Goal: Transaction & Acquisition: Subscribe to service/newsletter

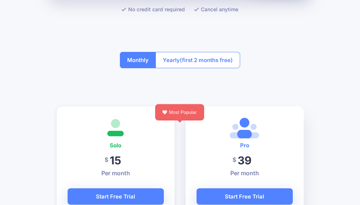
scroll to position [109, 0]
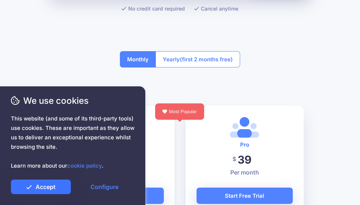
click at [62, 186] on link "Accept" at bounding box center [41, 187] width 60 height 15
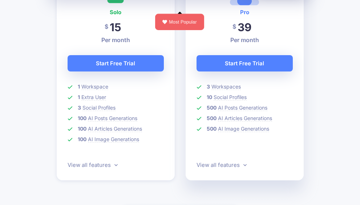
scroll to position [254, 0]
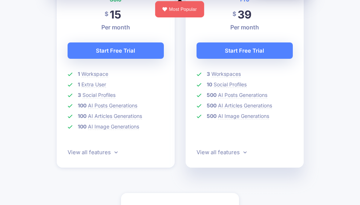
click at [66, 157] on span "This website (and some of its third-party tools) use cookies. These are importa…" at bounding box center [73, 142] width 124 height 57
click at [72, 158] on span "This website (and some of its third-party tools) use cookies. These are importa…" at bounding box center [73, 142] width 124 height 57
click at [58, 158] on span "This website (and some of its third-party tools) use cookies. These are importa…" at bounding box center [73, 142] width 124 height 57
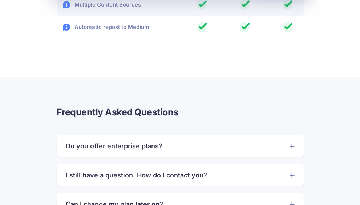
scroll to position [1599, 0]
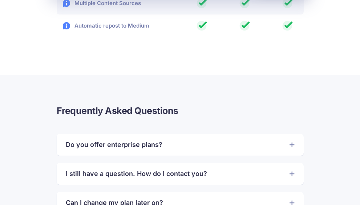
click at [287, 140] on link "Do you offer enterprise plans?" at bounding box center [180, 145] width 229 height 11
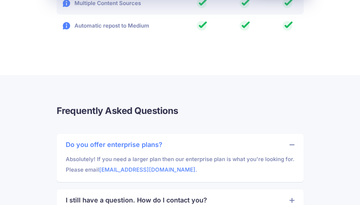
click at [287, 140] on link "Do you offer enterprise plans?" at bounding box center [180, 145] width 229 height 11
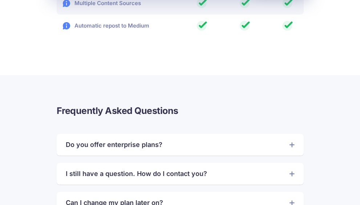
click at [261, 169] on link "I still have a question. How do I contact you?" at bounding box center [180, 174] width 229 height 11
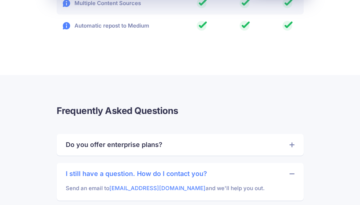
click at [261, 169] on link "I still have a question. How do I contact you?" at bounding box center [180, 174] width 229 height 11
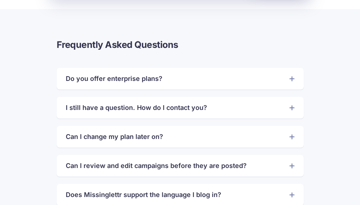
scroll to position [1671, 0]
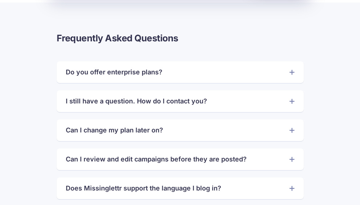
click at [222, 154] on link "Can I review and edit campaigns before they are posted?" at bounding box center [180, 159] width 229 height 11
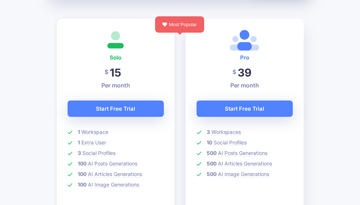
scroll to position [0, 0]
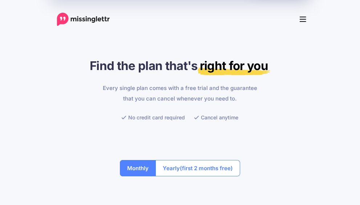
click at [0, 0] on link "Features" at bounding box center [0, 0] width 0 height 0
click at [0, 0] on span "Drip Campaigns Drive traffic on autopilot" at bounding box center [0, 0] width 0 height 0
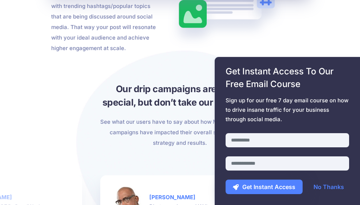
scroll to position [1126, 0]
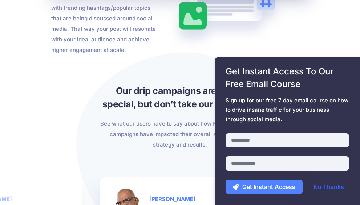
click at [329, 185] on link "No Thanks" at bounding box center [328, 187] width 45 height 15
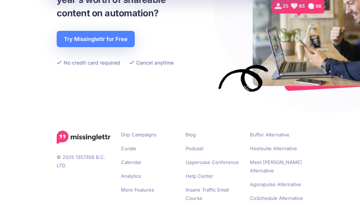
scroll to position [1526, 0]
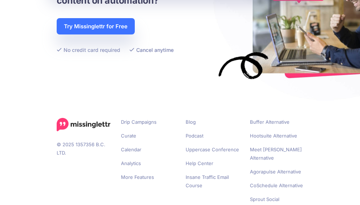
click at [57, 27] on link "Try Missinglettr for Free" at bounding box center [96, 26] width 78 height 16
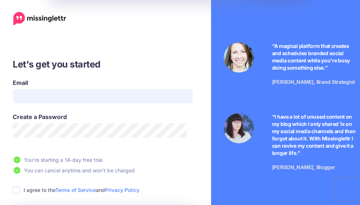
click at [77, 93] on input "Email" at bounding box center [103, 96] width 180 height 14
type input "**********"
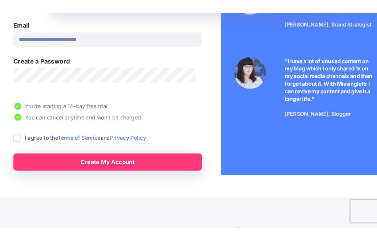
scroll to position [73, 0]
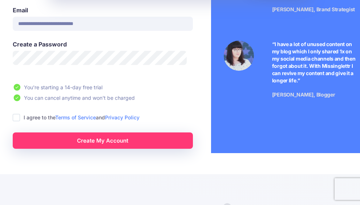
click at [20, 121] on div "I agree to the Terms of Service and Privacy Policy" at bounding box center [103, 117] width 180 height 8
click at [19, 121] on ins at bounding box center [16, 117] width 7 height 7
click at [138, 141] on link "Create My Account" at bounding box center [103, 141] width 180 height 16
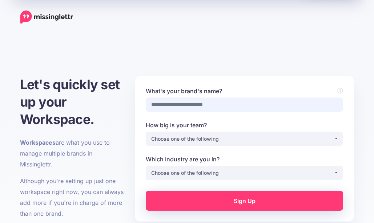
click at [202, 107] on input "What's your brand's name?" at bounding box center [244, 105] width 197 height 14
type input "*"
type input "**********"
click at [182, 141] on div "Choose one of the following" at bounding box center [242, 139] width 182 height 9
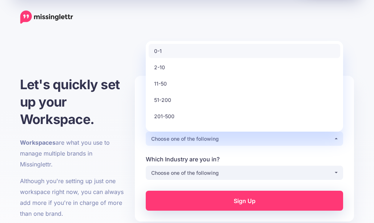
click at [156, 50] on span "0-1" at bounding box center [158, 51] width 8 height 9
select select "*"
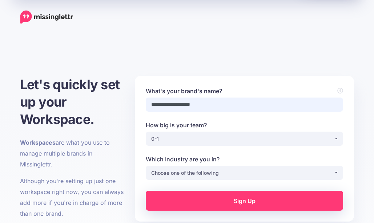
click at [225, 107] on input "**********" at bounding box center [244, 105] width 197 height 14
type input "*"
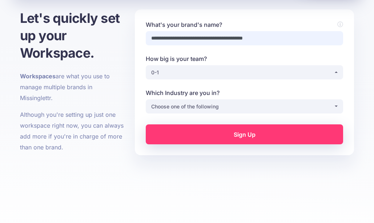
scroll to position [73, 0]
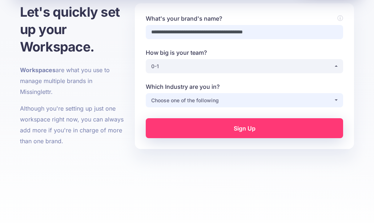
type input "**********"
click at [183, 103] on div "Choose one of the following" at bounding box center [242, 100] width 182 height 9
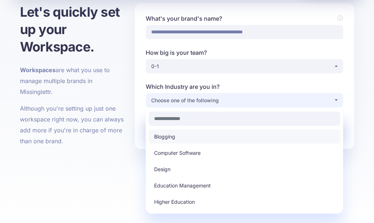
click at [190, 135] on link "Blogging" at bounding box center [244, 137] width 191 height 14
select select "********"
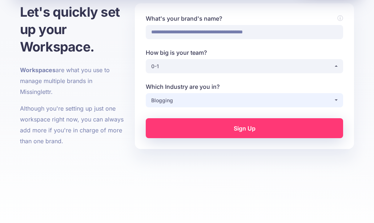
scroll to position [36, 0]
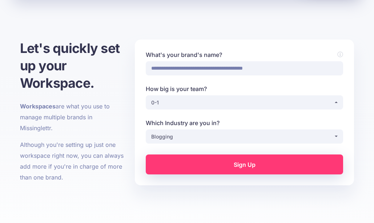
click at [226, 173] on link "Sign Up" at bounding box center [244, 165] width 197 height 20
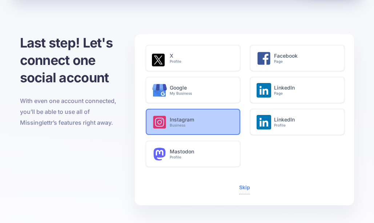
scroll to position [36, 0]
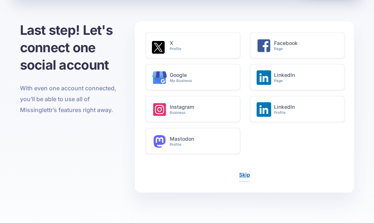
click at [244, 174] on link "Skip" at bounding box center [244, 175] width 11 height 6
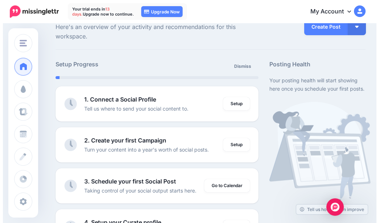
scroll to position [36, 0]
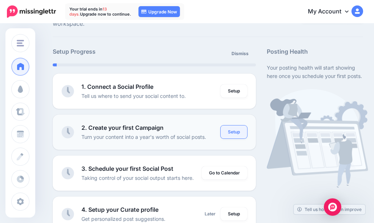
click at [239, 133] on link "Setup" at bounding box center [234, 132] width 27 height 13
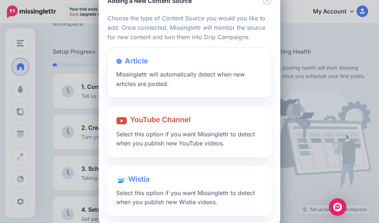
scroll to position [35, 0]
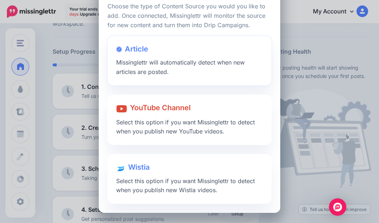
click at [187, 58] on div "Article Missinglettr will automatically detect when new articles are posted." at bounding box center [190, 61] width 164 height 50
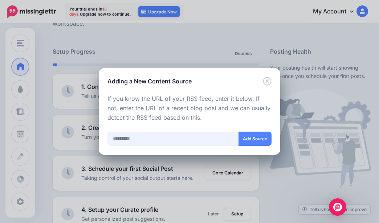
click at [122, 133] on input "text" at bounding box center [174, 139] width 132 height 14
paste input "**********"
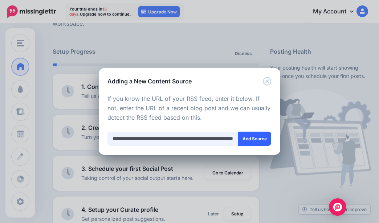
type input "**********"
click at [251, 141] on button "Add Source" at bounding box center [254, 139] width 33 height 14
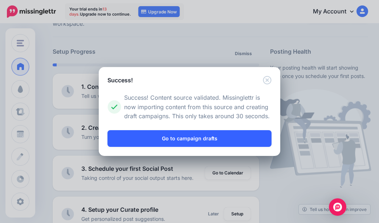
click at [191, 142] on link "Go to campaign drafts" at bounding box center [190, 138] width 164 height 17
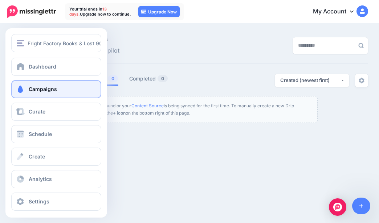
click at [53, 90] on span "Campaigns" at bounding box center [43, 89] width 28 height 6
click at [24, 86] on span at bounding box center [20, 89] width 9 height 7
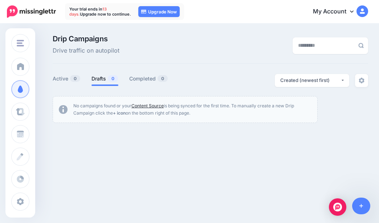
click at [144, 106] on link "Content Source" at bounding box center [148, 105] width 32 height 5
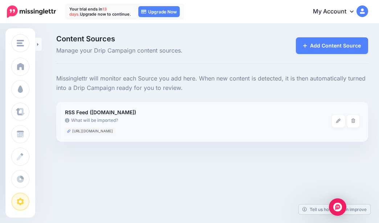
click at [115, 133] on li "https://edblackpfh.wordpress.com/feed/" at bounding box center [90, 131] width 50 height 7
click at [344, 120] on link at bounding box center [338, 121] width 13 height 13
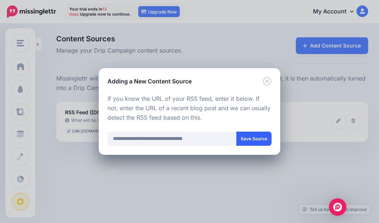
click at [251, 141] on button "Save Source" at bounding box center [254, 139] width 35 height 14
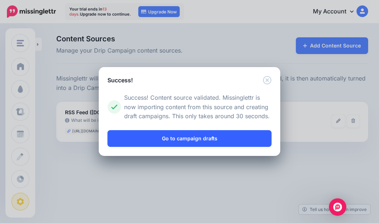
click at [233, 145] on link "Go to campaign drafts" at bounding box center [190, 138] width 164 height 17
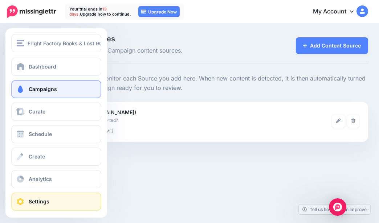
click at [34, 90] on span "Campaigns" at bounding box center [43, 89] width 28 height 6
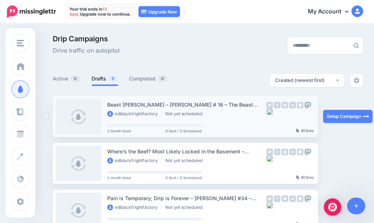
click at [87, 116] on link at bounding box center [79, 116] width 46 height 35
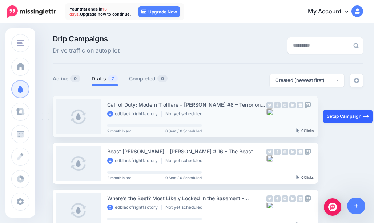
click at [345, 114] on link "Setup Campaign" at bounding box center [347, 116] width 49 height 13
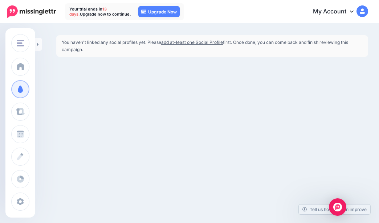
click at [92, 86] on div "Fright Factory Books & Lost 90's Book Reports Blog Fright Factory Books & Los… …" at bounding box center [189, 111] width 379 height 223
click at [97, 75] on div "Fright Factory Books & Lost 90's Book Reports Blog Fright Factory Books & Los… …" at bounding box center [189, 111] width 379 height 223
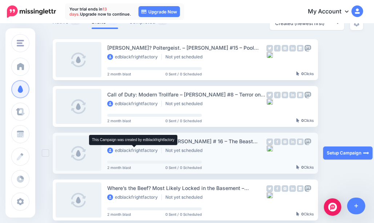
scroll to position [73, 0]
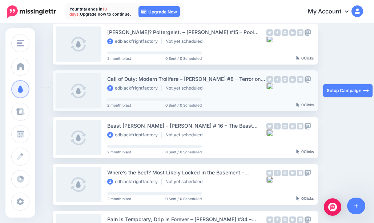
click at [47, 92] on ins at bounding box center [45, 90] width 7 height 7
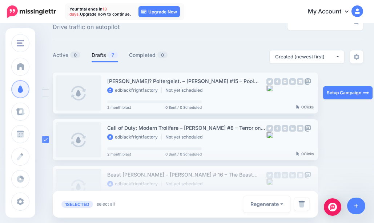
scroll to position [36, 0]
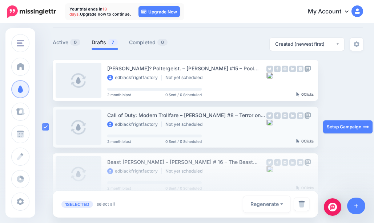
click at [45, 126] on ins at bounding box center [45, 127] width 7 height 7
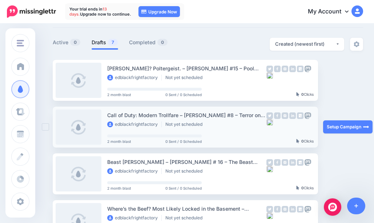
click at [248, 134] on div "Call of Duty: Modern Trollfare – [PERSON_NAME] #8 – Terror on Troll Mountain ed…" at bounding box center [186, 127] width 159 height 32
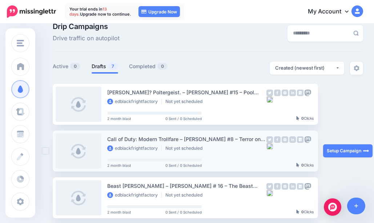
scroll to position [0, 0]
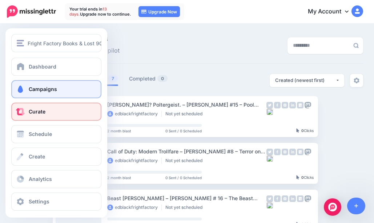
click at [50, 106] on link "Curate" at bounding box center [56, 112] width 90 height 18
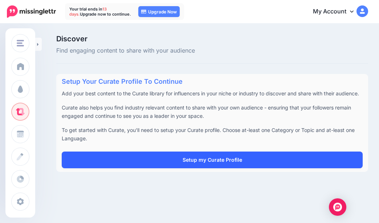
click at [178, 159] on link "Setup my Curate Profile" at bounding box center [212, 160] width 301 height 17
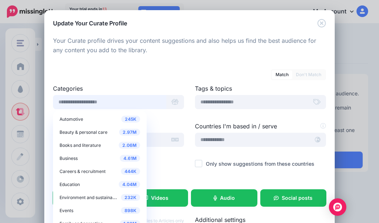
click at [121, 102] on input "text" at bounding box center [109, 102] width 113 height 14
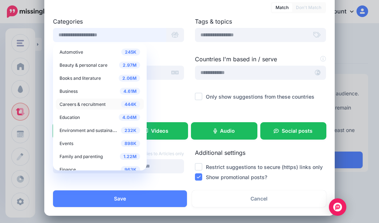
scroll to position [70, 0]
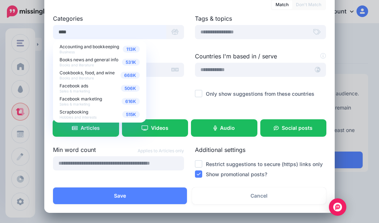
type input "****"
click at [168, 48] on div at bounding box center [118, 47] width 131 height 9
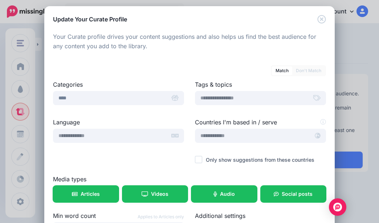
scroll to position [0, 0]
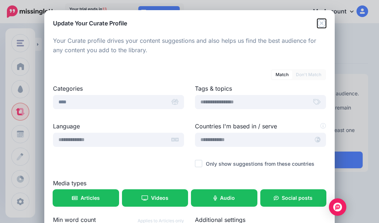
click at [318, 19] on icon "Close" at bounding box center [322, 23] width 9 height 9
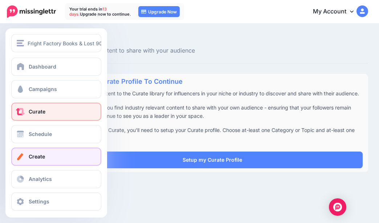
click at [37, 158] on span "Create" at bounding box center [37, 157] width 16 height 6
